Goal: Check status: Check status

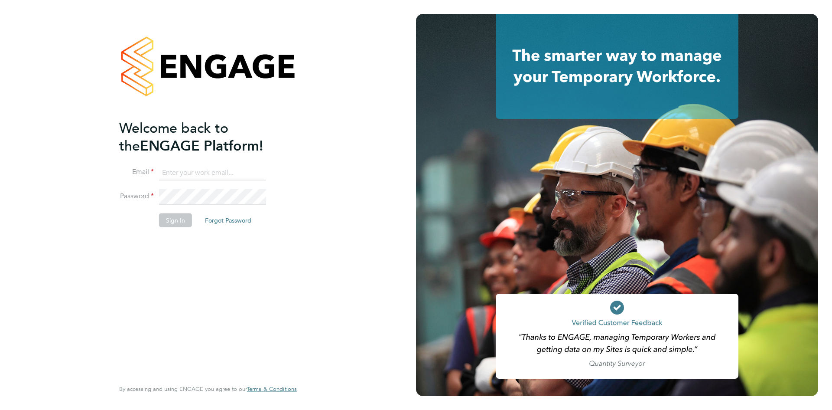
type input "[EMAIL_ADDRESS][DOMAIN_NAME]"
click at [185, 220] on button "Sign In" at bounding box center [175, 220] width 33 height 14
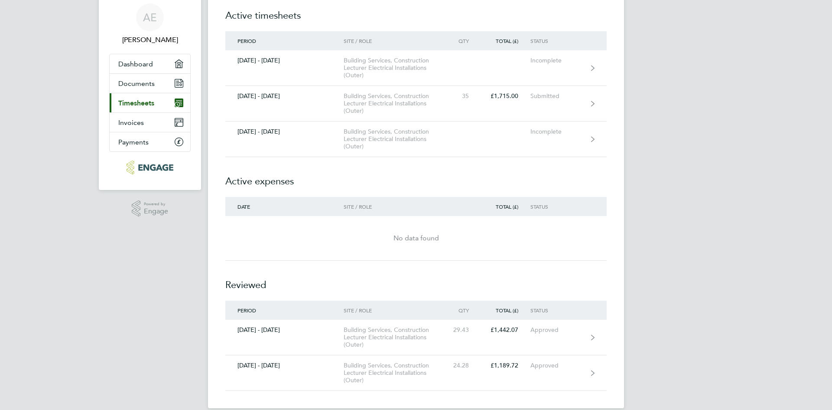
scroll to position [42, 0]
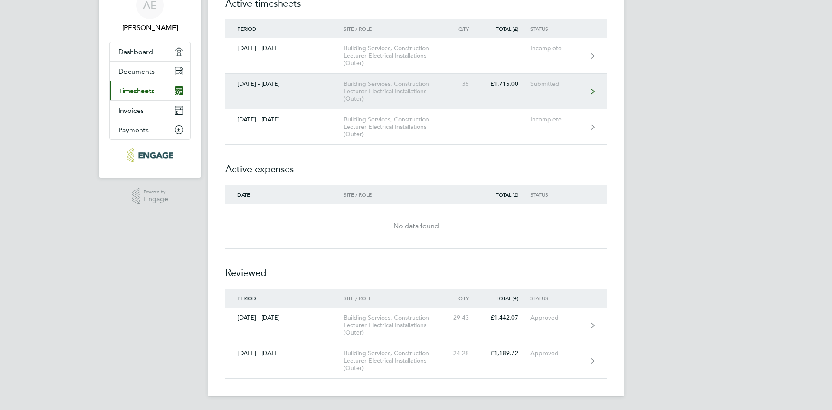
click at [466, 88] on link "[DATE] - [DATE] Building Services, Construction Lecturer Electrical Installatio…" at bounding box center [415, 92] width 381 height 36
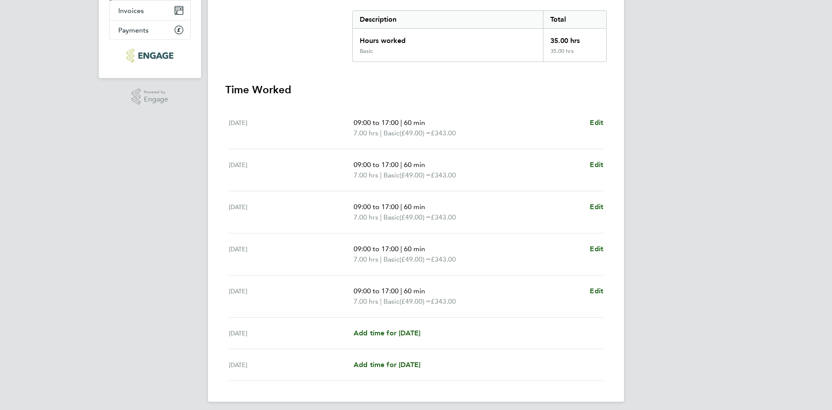
scroll to position [147, 0]
